Goal: Communication & Community: Answer question/provide support

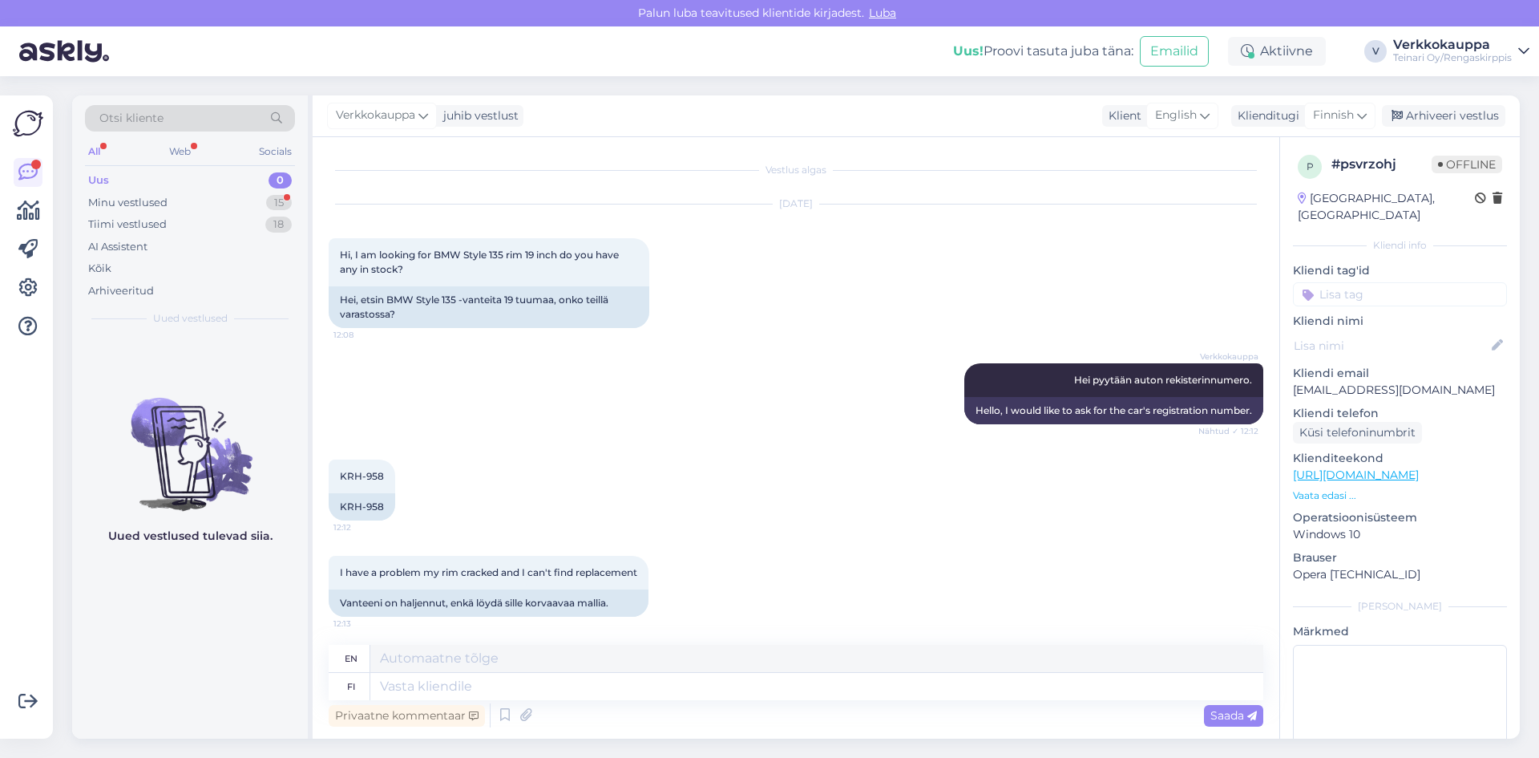
scroll to position [58, 0]
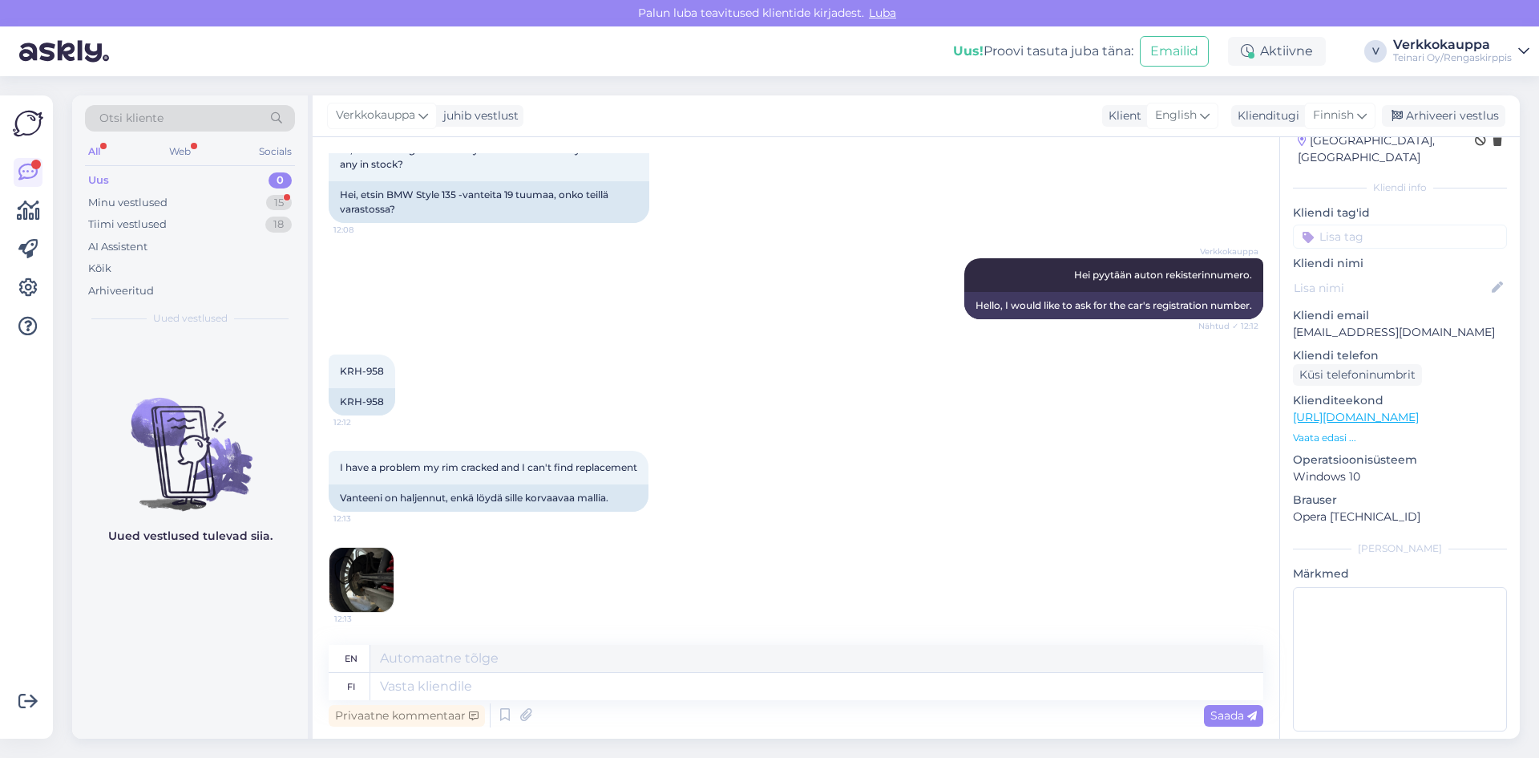
click at [611, 294] on div "Verkkokauppa Hei pyytään auton rekisterinnumero. Nähtud ✓ 12:12 Hello, I would …" at bounding box center [796, 288] width 935 height 96
click at [649, 574] on div "I have a problem my rim cracked and I can't find replacement 12:13 Vanteeni on …" at bounding box center [796, 531] width 935 height 197
drag, startPoint x: 335, startPoint y: 495, endPoint x: 600, endPoint y: 499, distance: 264.6
click at [623, 501] on div "Vanteeni on haljennut, enkä löydä sille korvaavaa mallia." at bounding box center [489, 497] width 320 height 27
copy div "Vanteeni on haljennut, enkä löydä sille korvaavaa mallia."
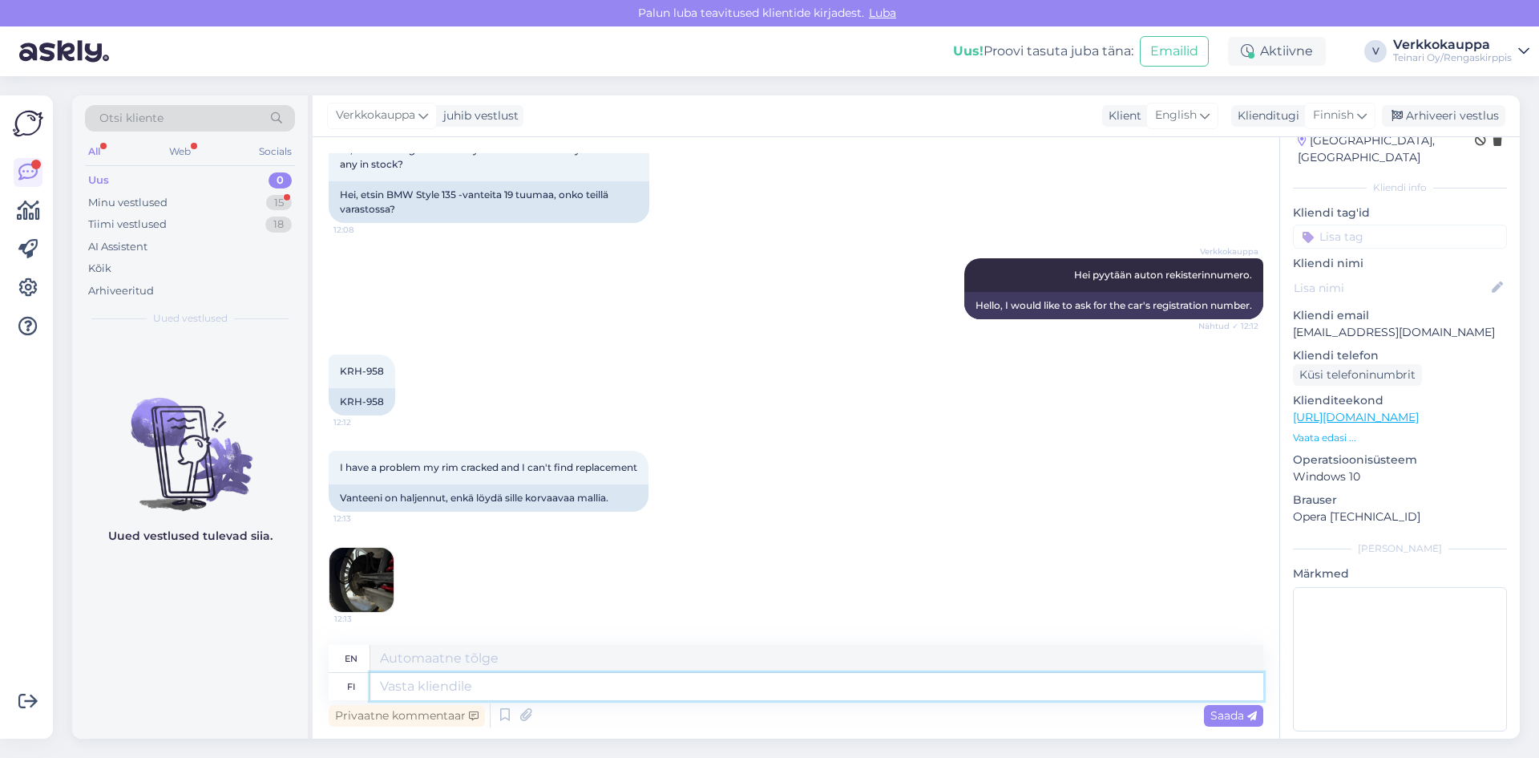
paste textarea "Kiitos viestistäsi ja kuvasta! Tässä tapauksessa suosittelen käymään meidän Van…"
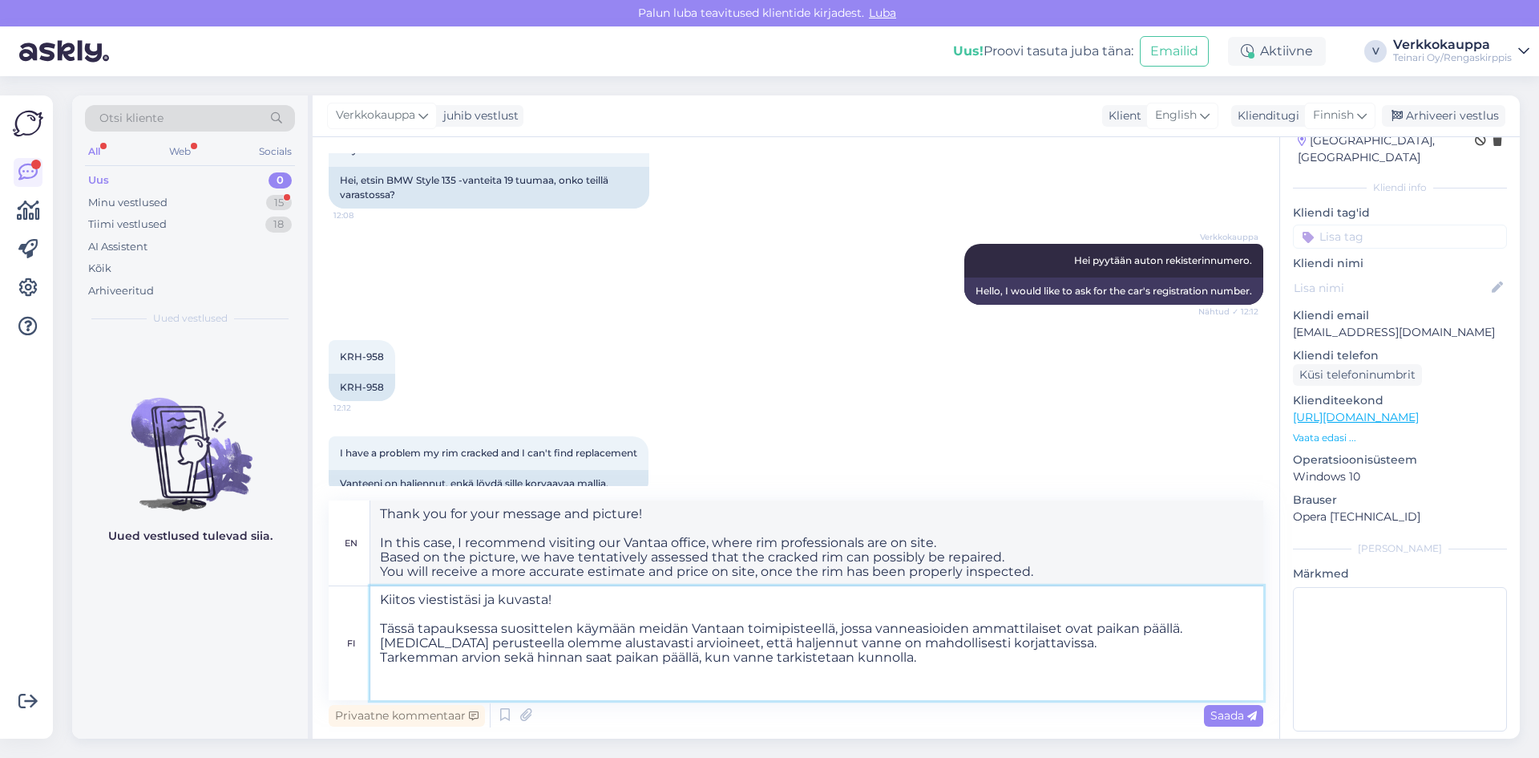
paste textarea "📍 Osoite: Tiilenlyöjänkuja 2, Vantaa 🕘 Aukioloajat: ma–pe klo 9.00–17.00 la klo…"
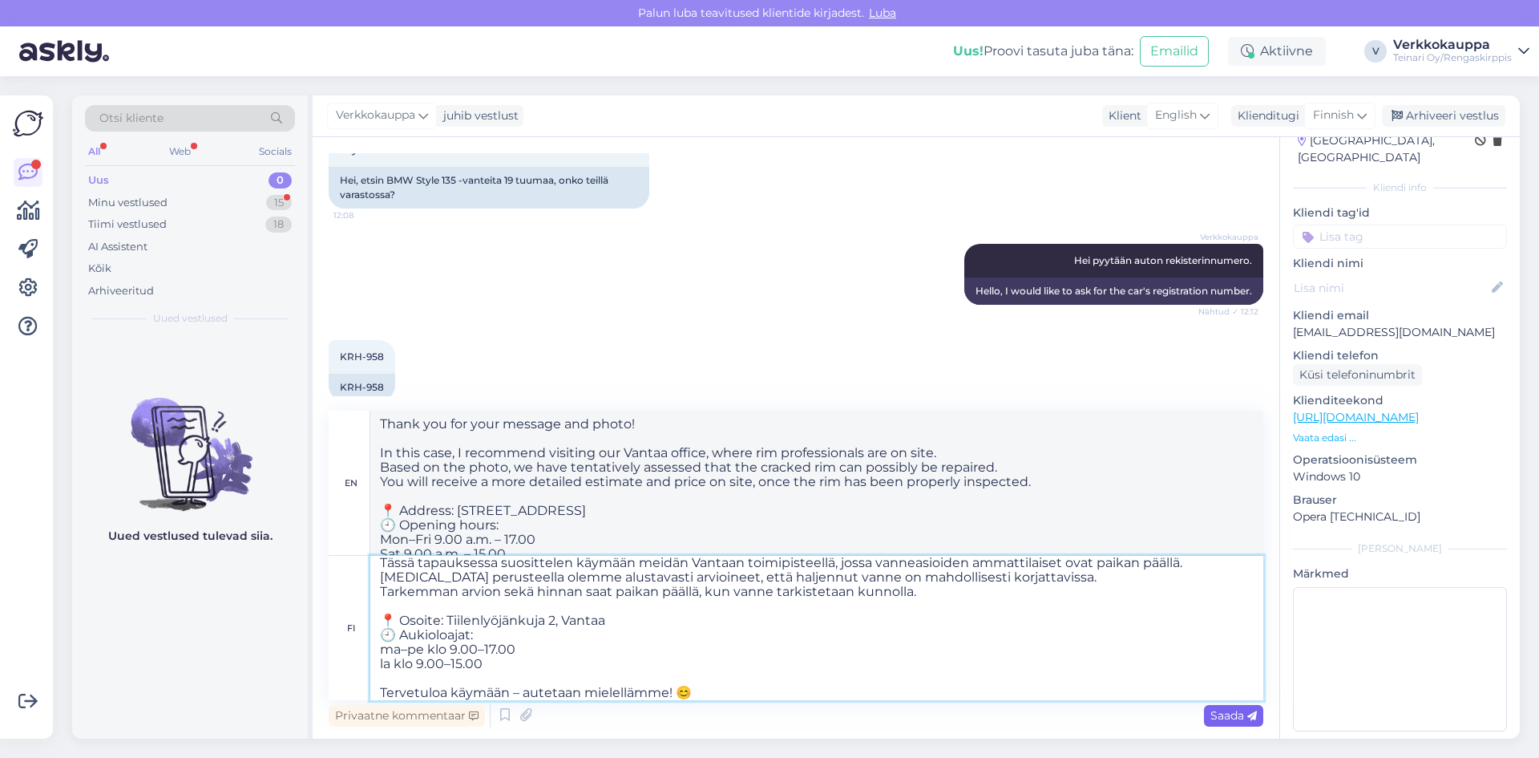
type textarea "Kiitos viestistäsi ja kuvasta! Tässä tapauksessa suosittelen käymään meidän Van…"
click at [1231, 719] on span "Saada" at bounding box center [1233, 715] width 46 height 14
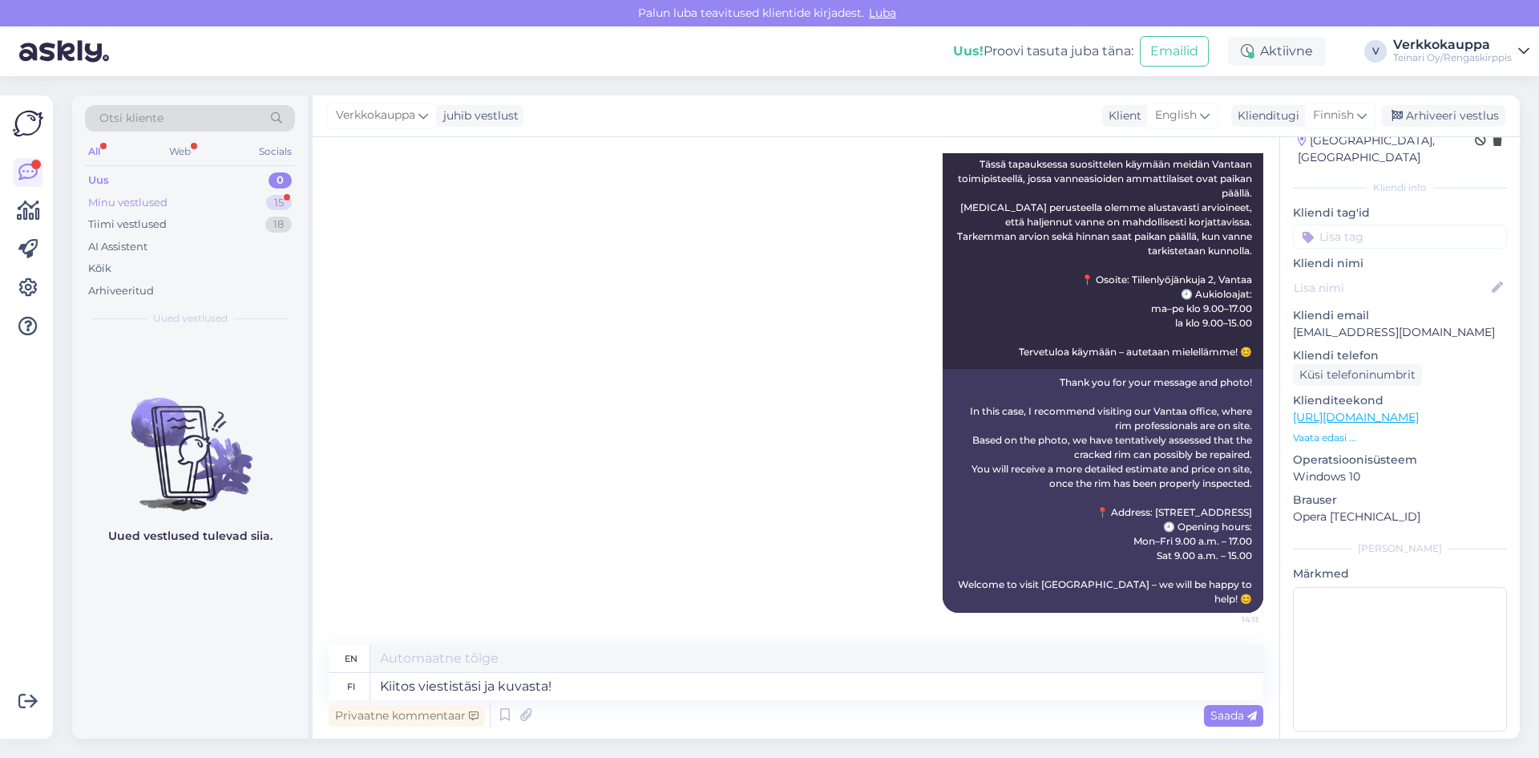
click at [167, 205] on div "Minu vestlused" at bounding box center [127, 203] width 79 height 16
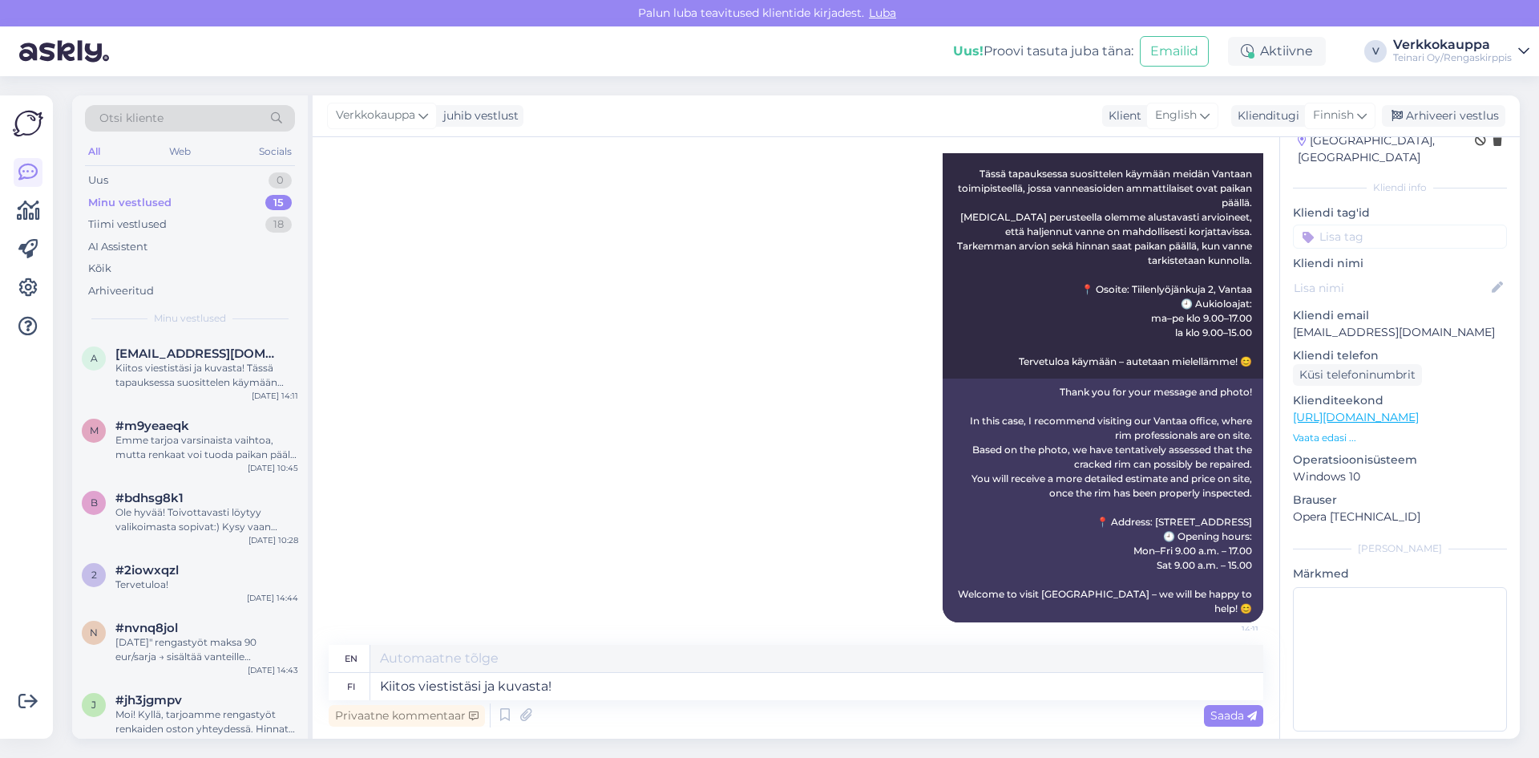
scroll to position [634, 0]
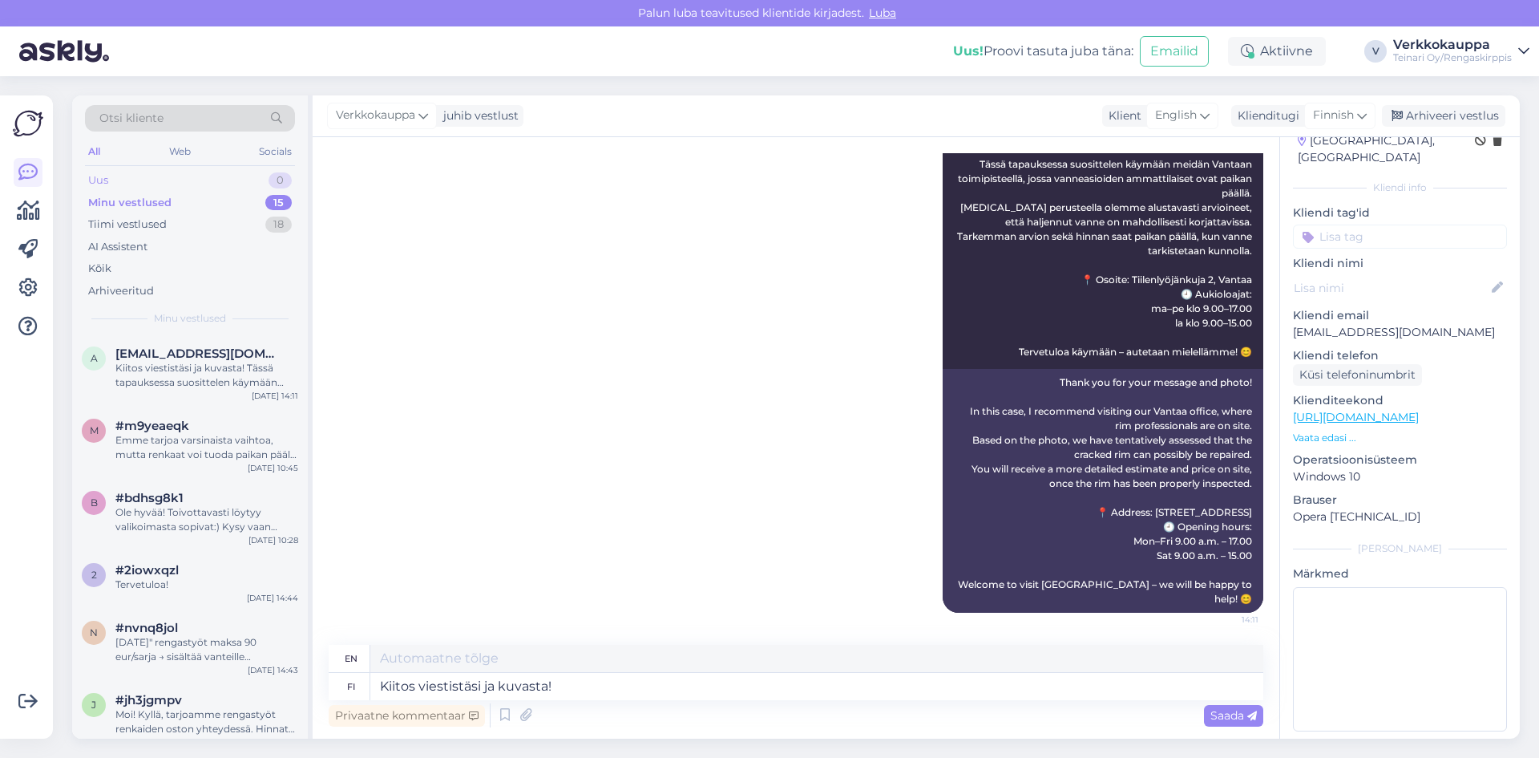
click at [111, 182] on div "Uus 0" at bounding box center [190, 180] width 210 height 22
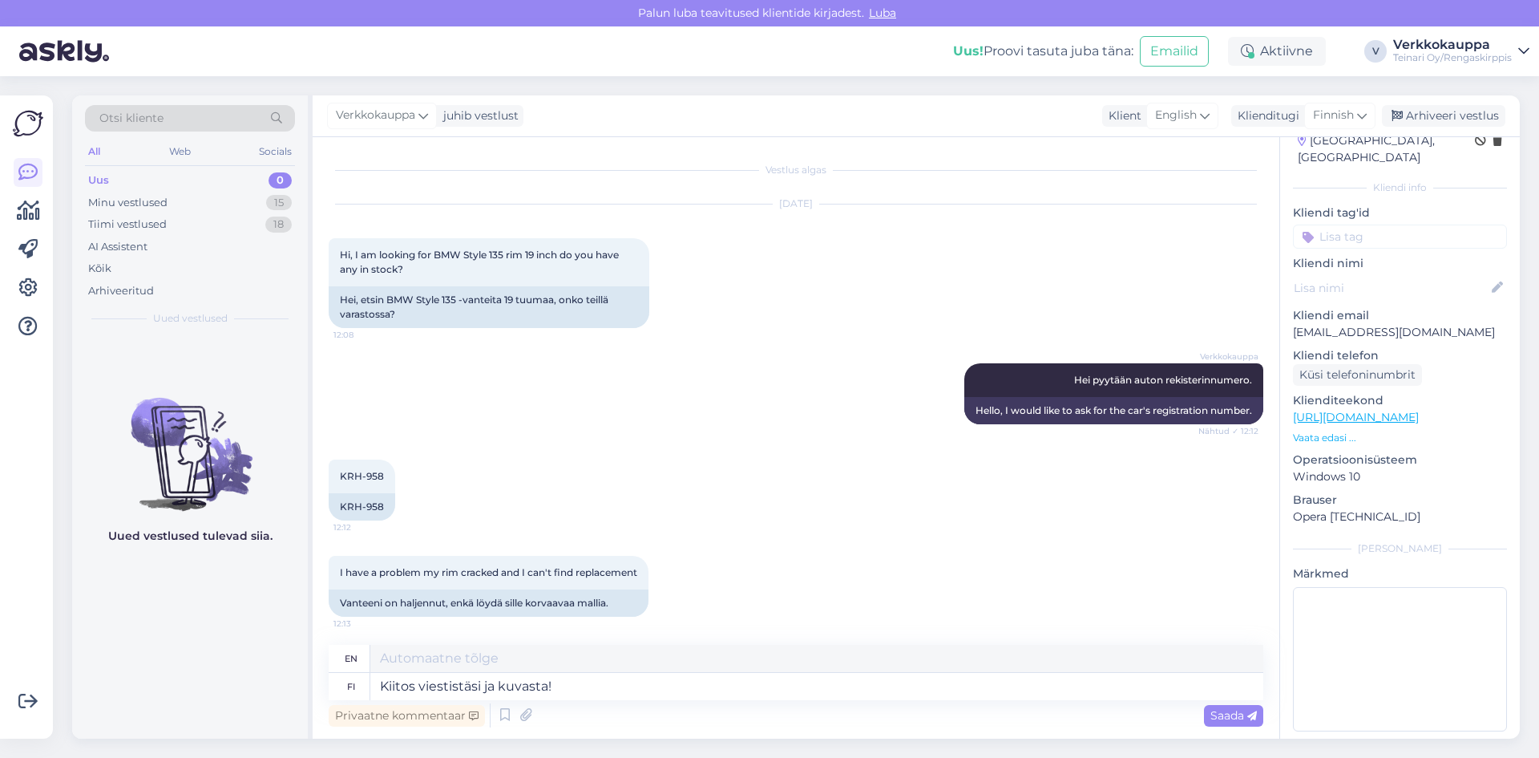
scroll to position [0, 0]
click at [879, 331] on div "[DATE] Hi, I am looking for BMW Style 135 rim 19 inch do you have any in stock?…" at bounding box center [796, 266] width 935 height 159
drag, startPoint x: 378, startPoint y: 680, endPoint x: 355, endPoint y: 735, distance: 60.0
click at [355, 735] on div "Vestlus algas [DATE] Hi, I am looking for BMW Style 135 rim 19 inch do you have…" at bounding box center [796, 437] width 967 height 601
drag, startPoint x: 0, startPoint y: 553, endPoint x: 724, endPoint y: 520, distance: 724.6
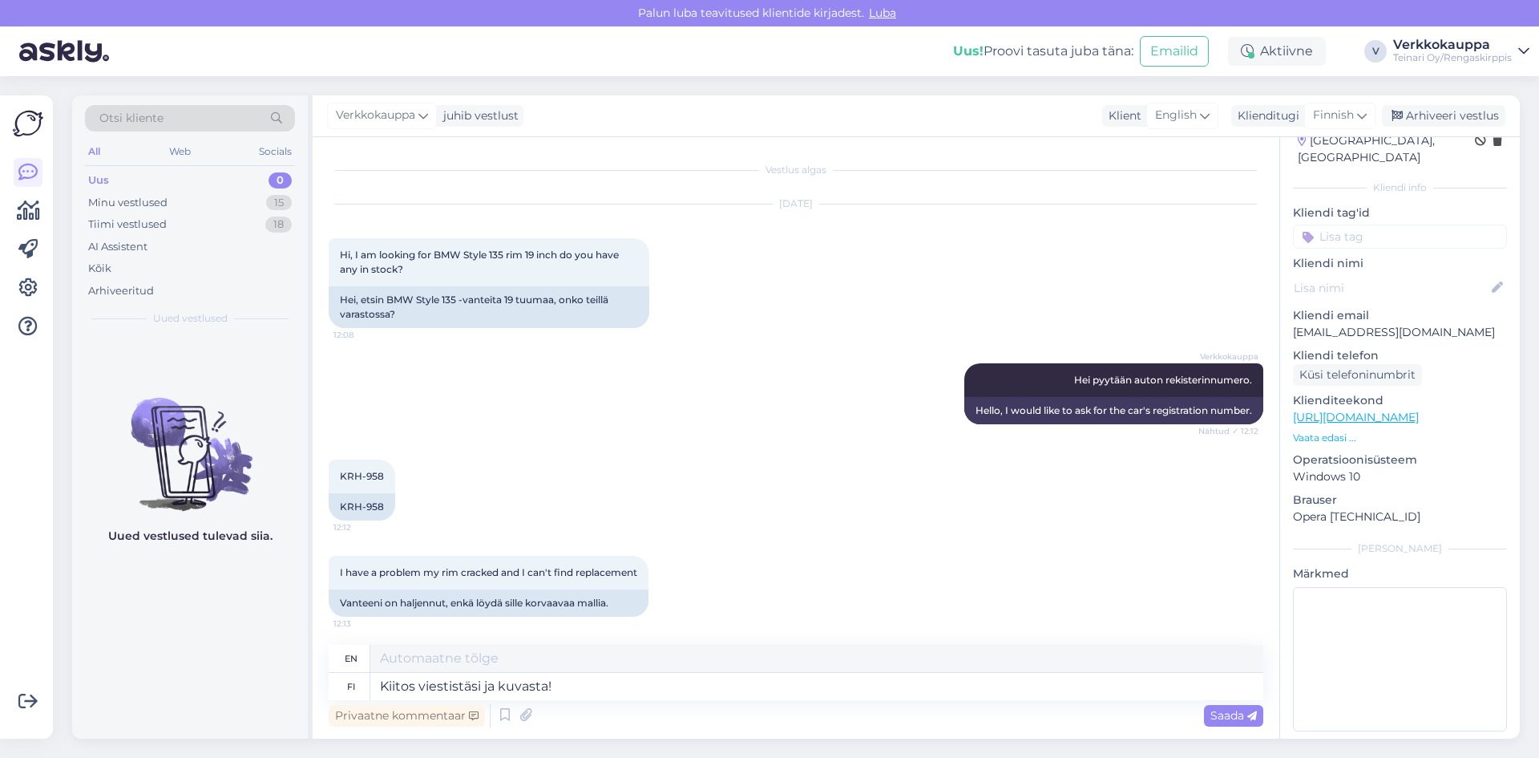
click at [724, 520] on div "KRH-958 12:12 KRH-958" at bounding box center [796, 490] width 935 height 96
